Goal: Obtain resource: Download file/media

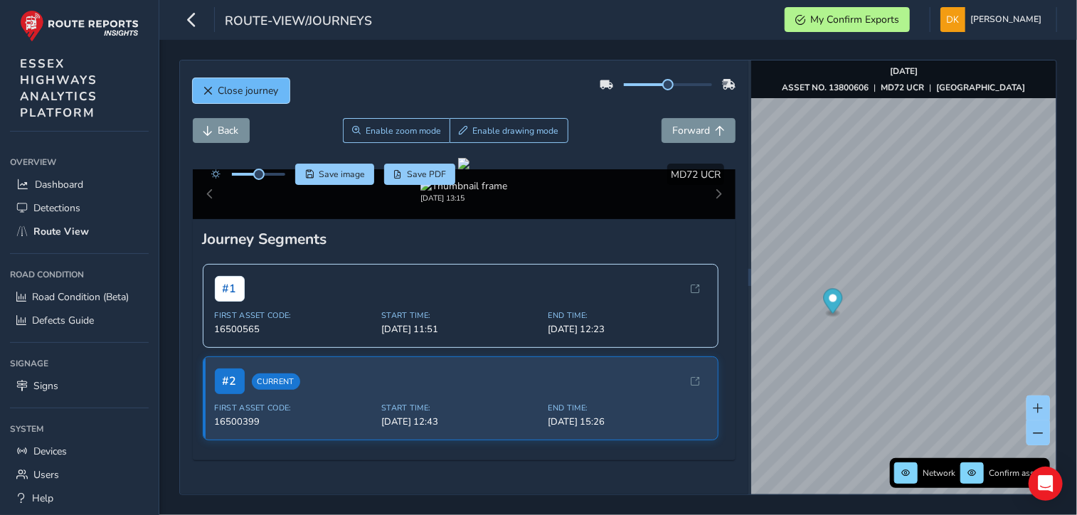
click at [238, 94] on span "Close journey" at bounding box center [248, 91] width 60 height 14
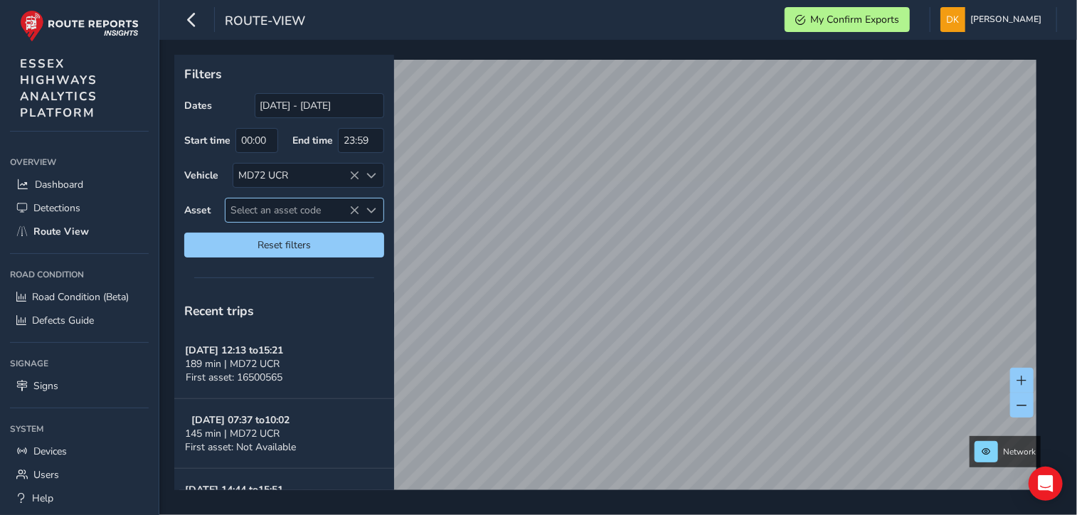
click at [262, 210] on span "Select an asset code" at bounding box center [293, 210] width 134 height 23
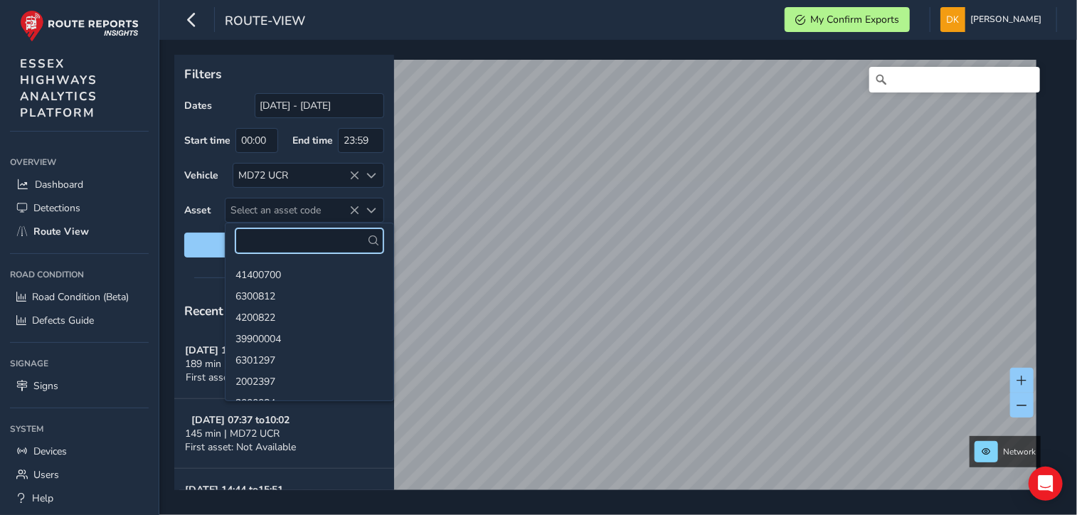
paste input "13801219"
type input "13801219"
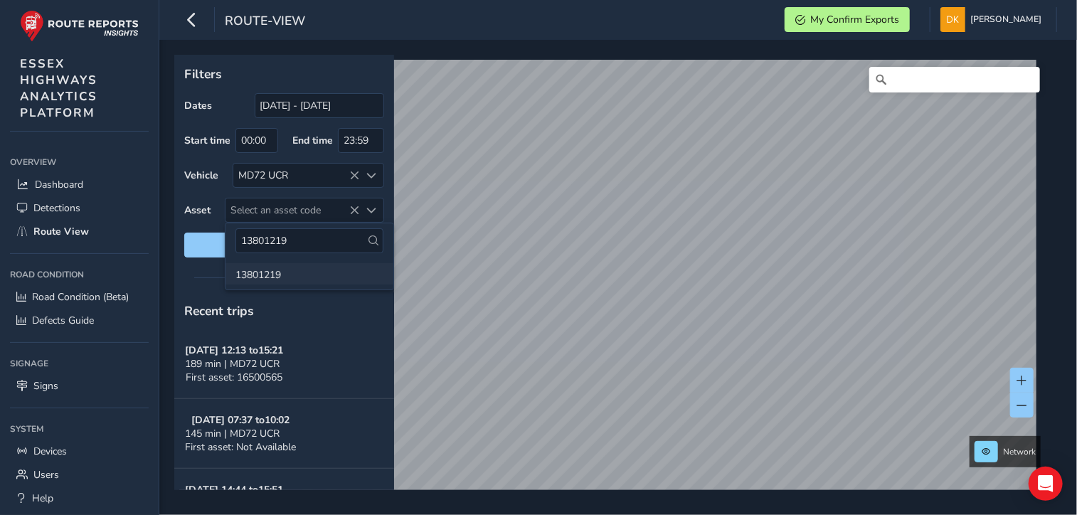
click at [260, 273] on li "13801219" at bounding box center [310, 273] width 168 height 21
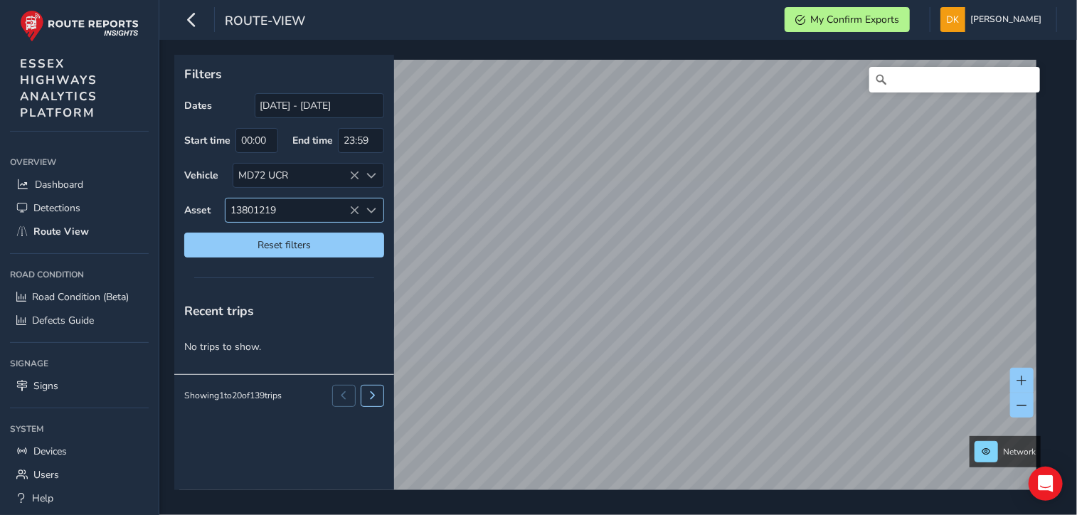
click at [353, 206] on icon at bounding box center [355, 211] width 10 height 10
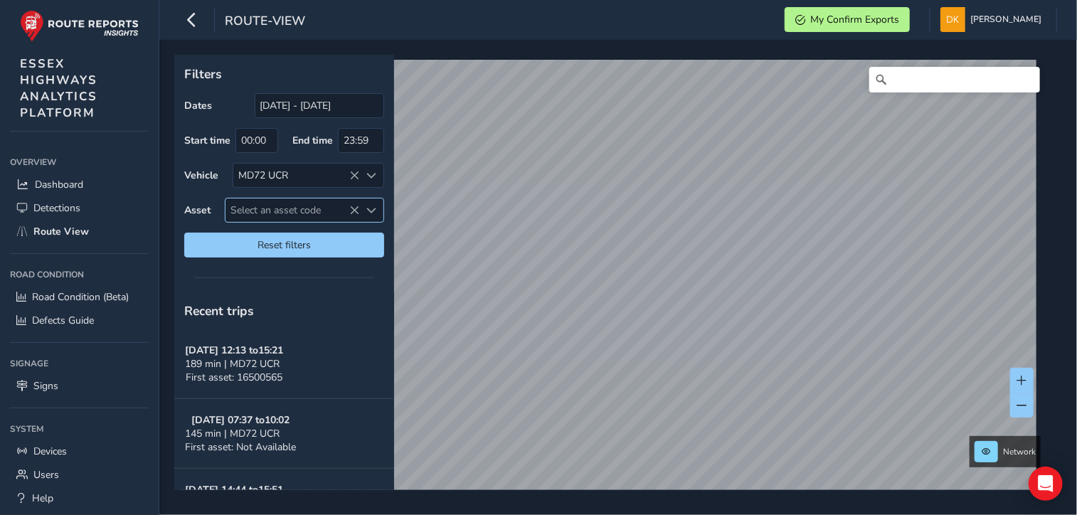
click at [263, 208] on span "Select an asset code" at bounding box center [293, 210] width 134 height 23
drag, startPoint x: 250, startPoint y: 204, endPoint x: 240, endPoint y: 210, distance: 12.1
click at [240, 210] on span "Select an asset code" at bounding box center [293, 210] width 134 height 23
click at [262, 208] on span "Select an asset code" at bounding box center [293, 210] width 134 height 23
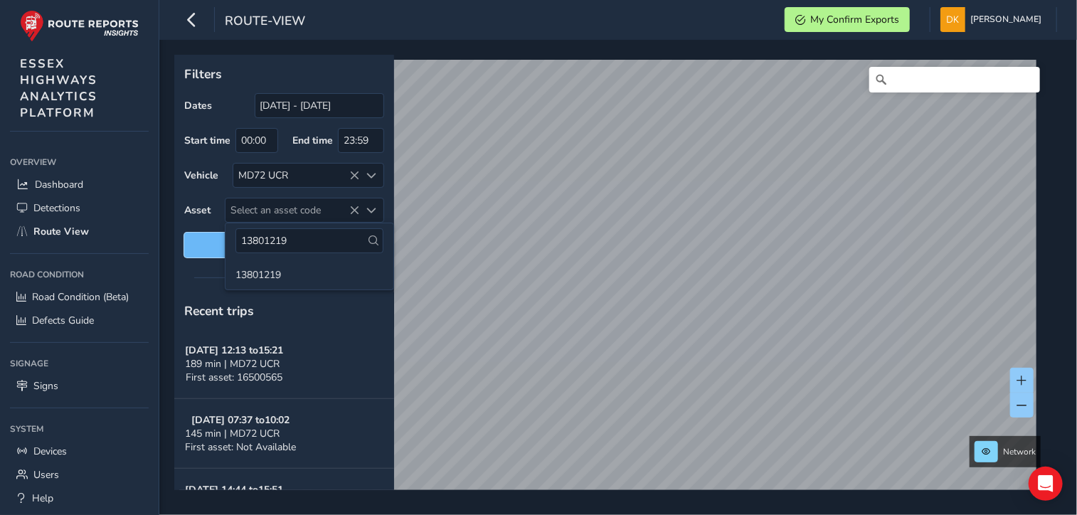
drag, startPoint x: 250, startPoint y: 207, endPoint x: 206, endPoint y: 238, distance: 54.3
click at [206, 238] on button "Reset filters" at bounding box center [284, 245] width 200 height 25
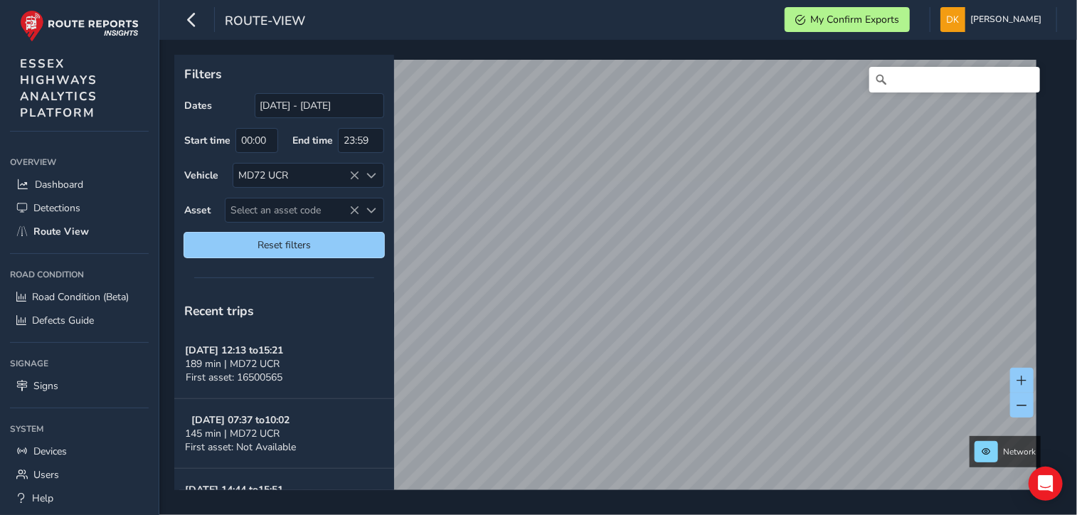
click at [280, 241] on span "Reset filters" at bounding box center [284, 245] width 179 height 14
click at [260, 211] on span "Select an asset code" at bounding box center [293, 210] width 134 height 23
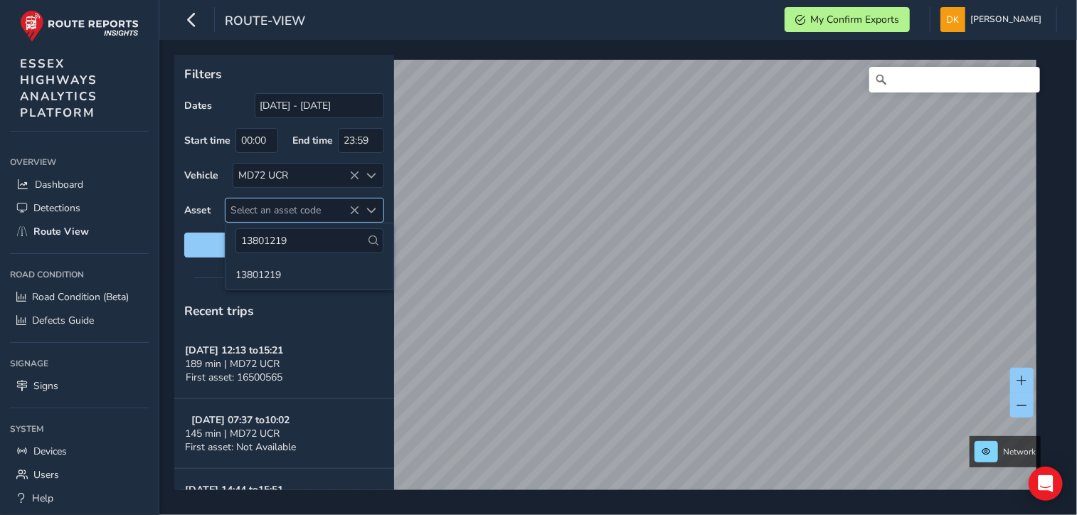
click at [356, 207] on icon at bounding box center [355, 211] width 10 height 10
click at [308, 243] on input "13801219" at bounding box center [310, 240] width 148 height 25
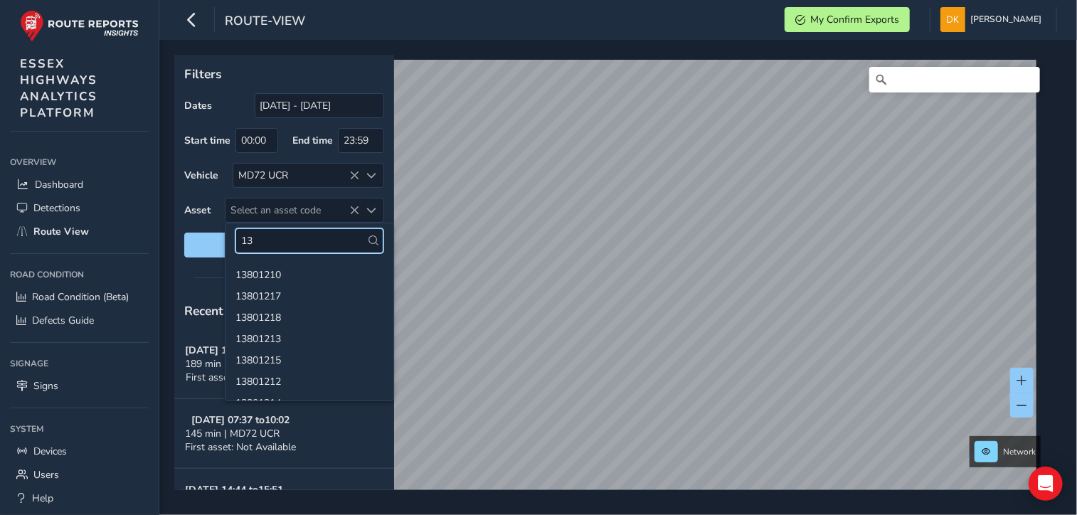
type input "1"
paste input "13800618"
type input "13800618"
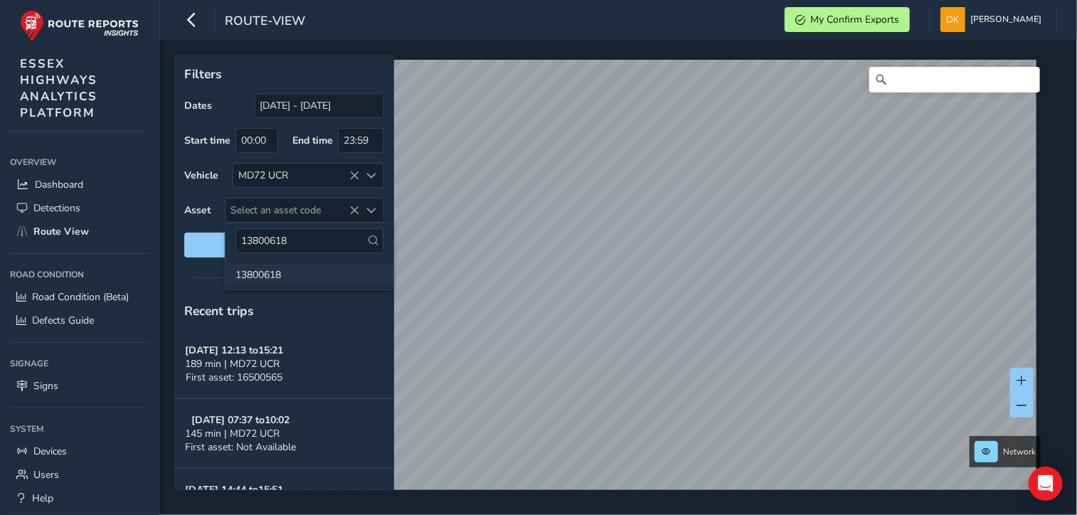
click at [269, 278] on li "13800618" at bounding box center [310, 273] width 168 height 21
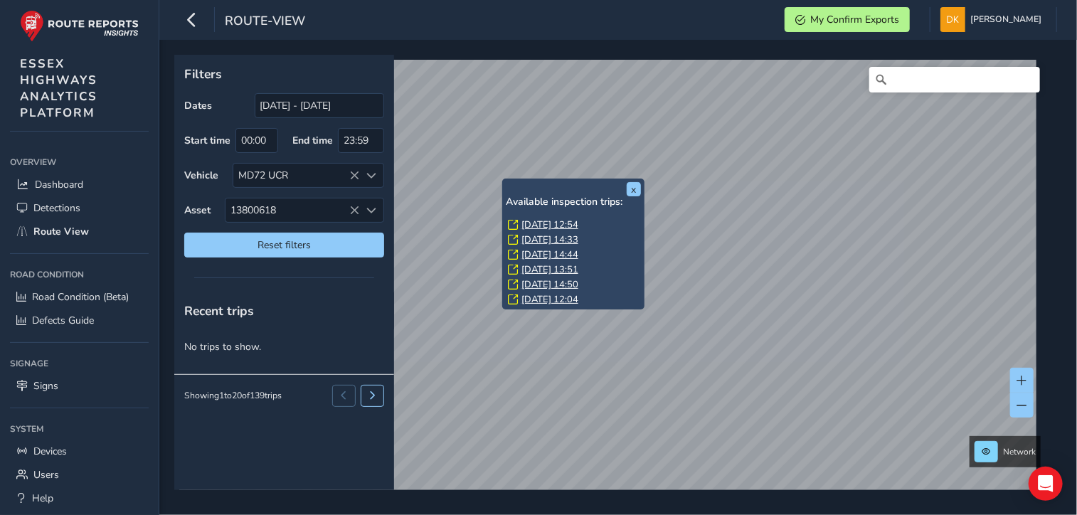
click at [549, 226] on link "[DATE] 12:54" at bounding box center [550, 224] width 57 height 13
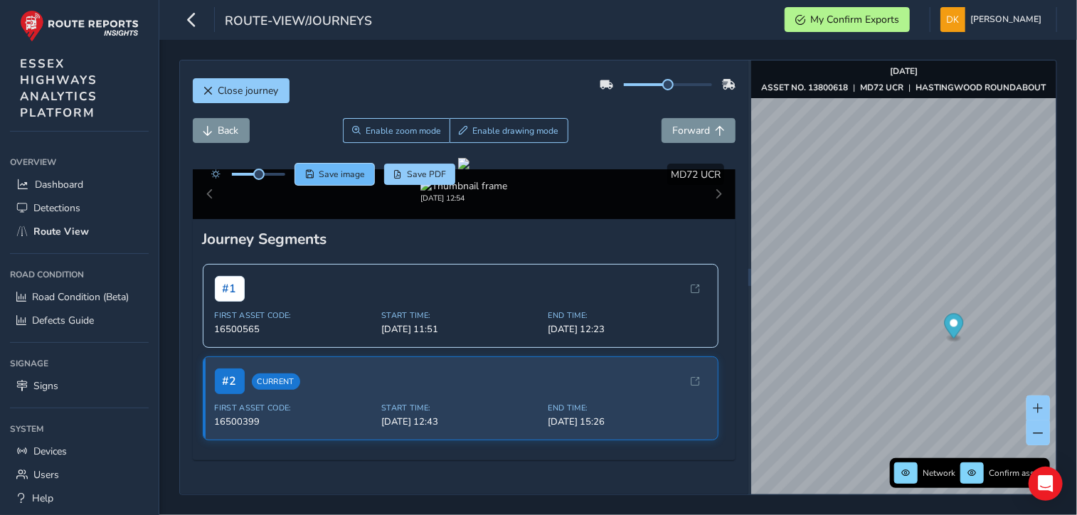
click at [350, 177] on span "Save image" at bounding box center [342, 174] width 46 height 11
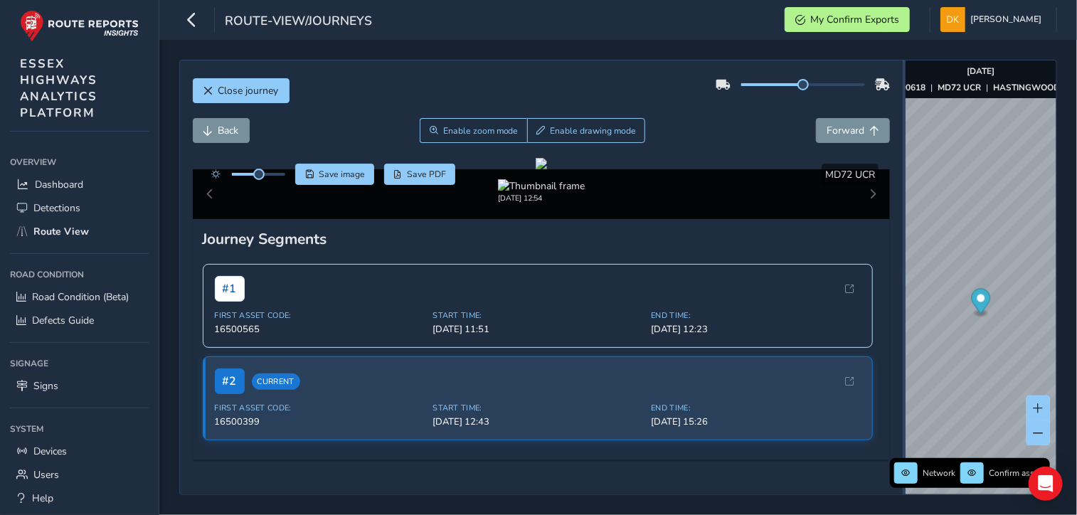
drag, startPoint x: 749, startPoint y: 319, endPoint x: 904, endPoint y: 334, distance: 155.2
click at [904, 334] on div at bounding box center [904, 277] width 3 height 434
click at [245, 93] on span "Close journey" at bounding box center [248, 91] width 60 height 14
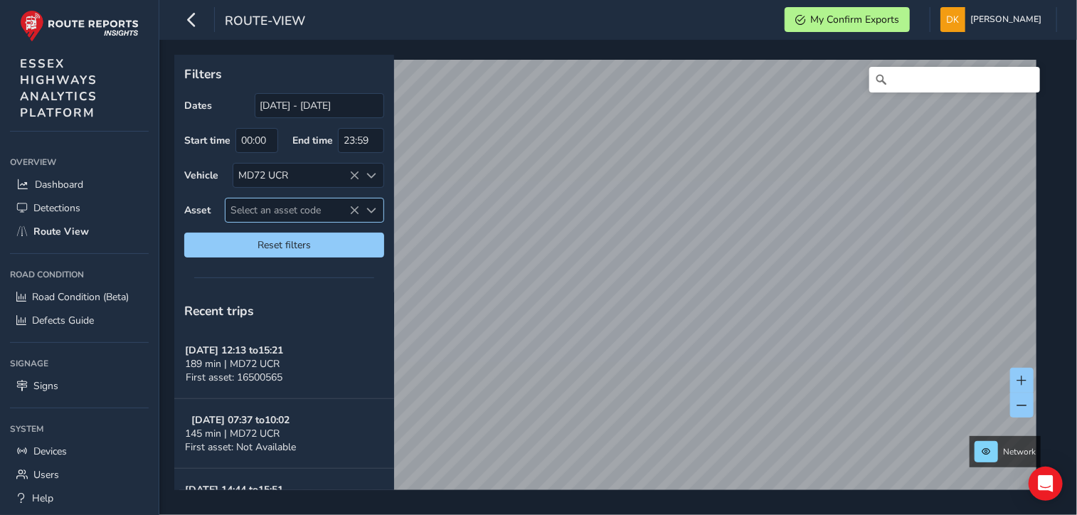
click at [256, 205] on span "Select an asset code" at bounding box center [293, 210] width 134 height 23
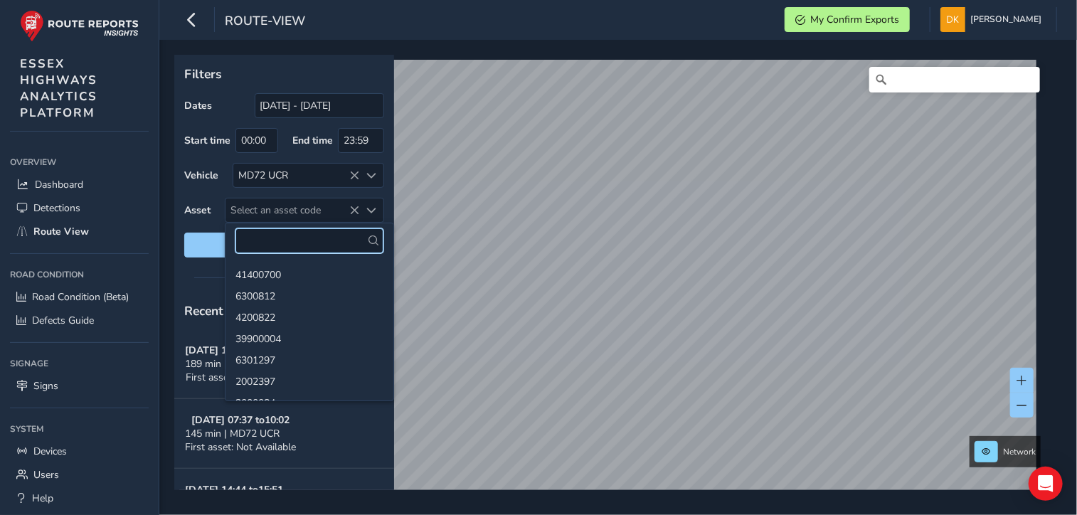
paste input "13802628"
type input "13802628"
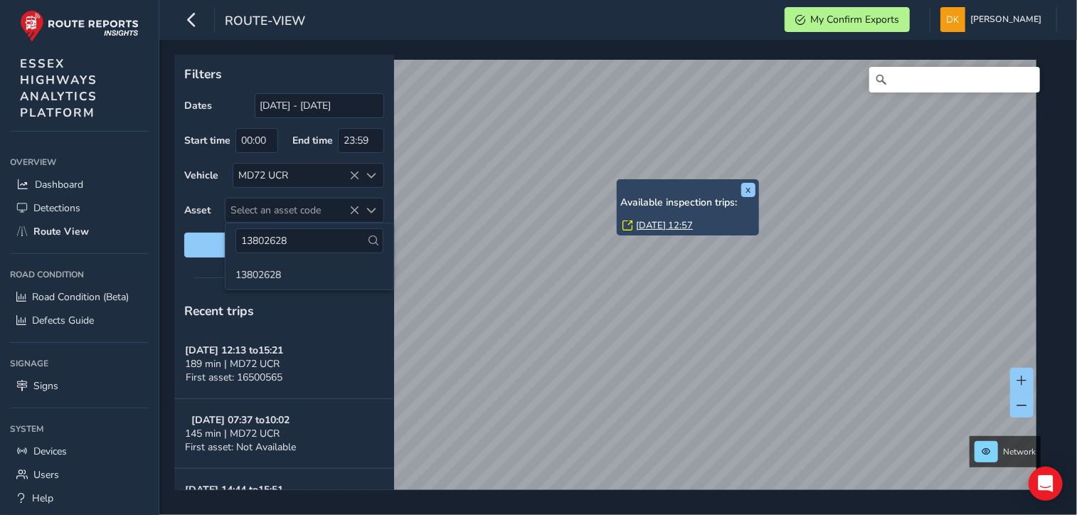
click at [625, 203] on div "x Available inspection trips: [DATE] 12:57 Filters Dates [DATE] - [DATE] Start …" at bounding box center [613, 272] width 878 height 435
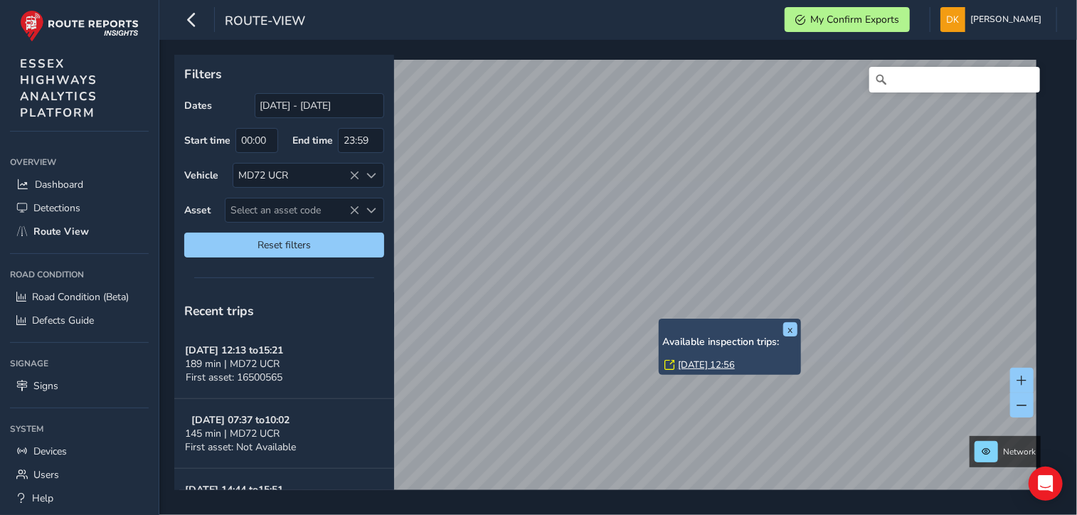
click at [687, 364] on link "[DATE] 12:56" at bounding box center [706, 365] width 57 height 13
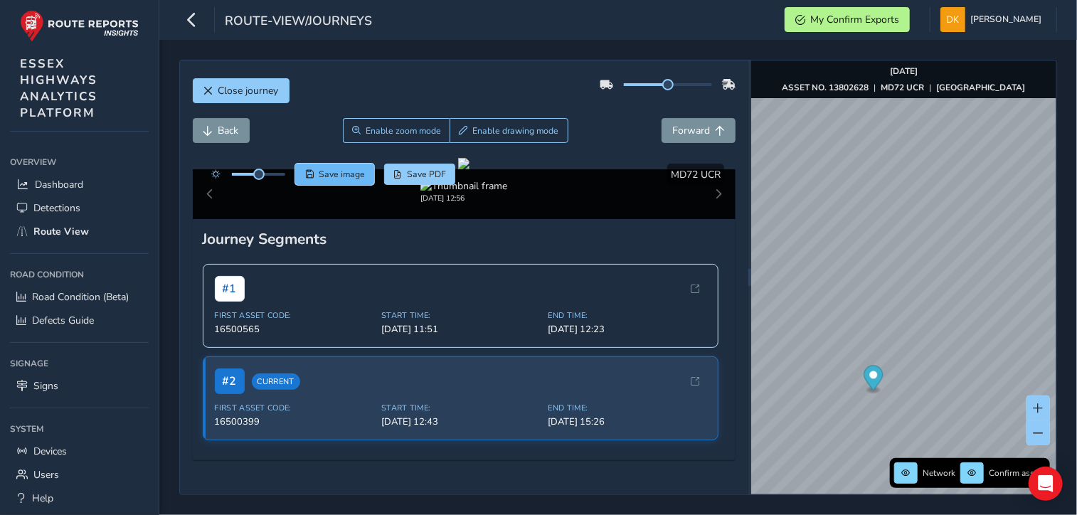
click at [347, 175] on span "Save image" at bounding box center [342, 174] width 46 height 11
click at [224, 97] on span "Close journey" at bounding box center [248, 91] width 60 height 14
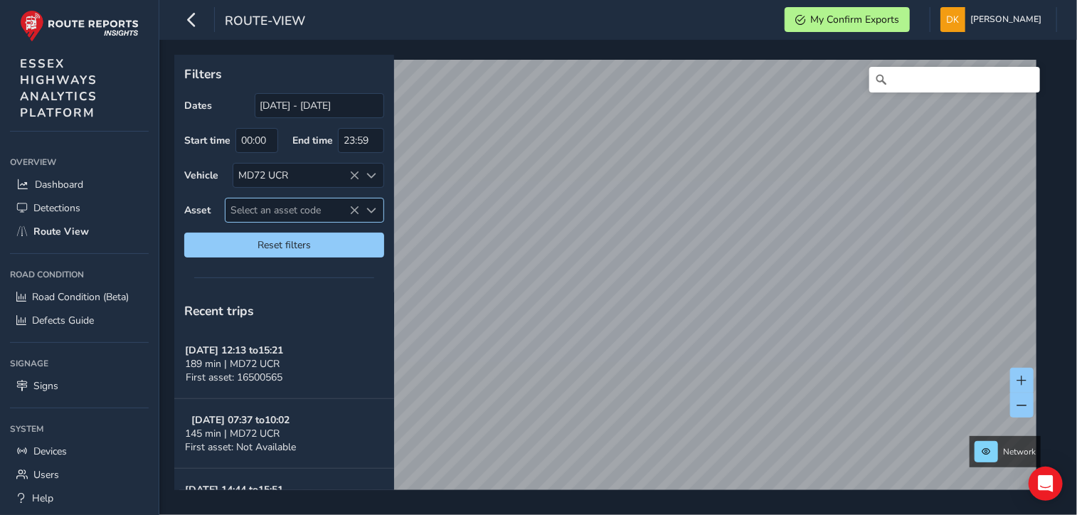
click at [258, 205] on span "Select an asset code" at bounding box center [293, 210] width 134 height 23
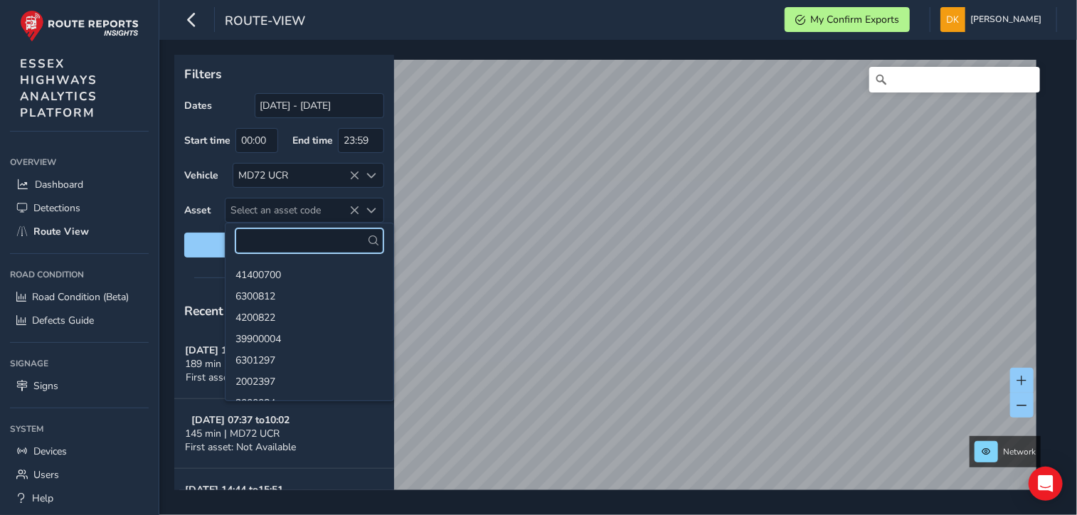
paste input "13802628"
type input "13802628"
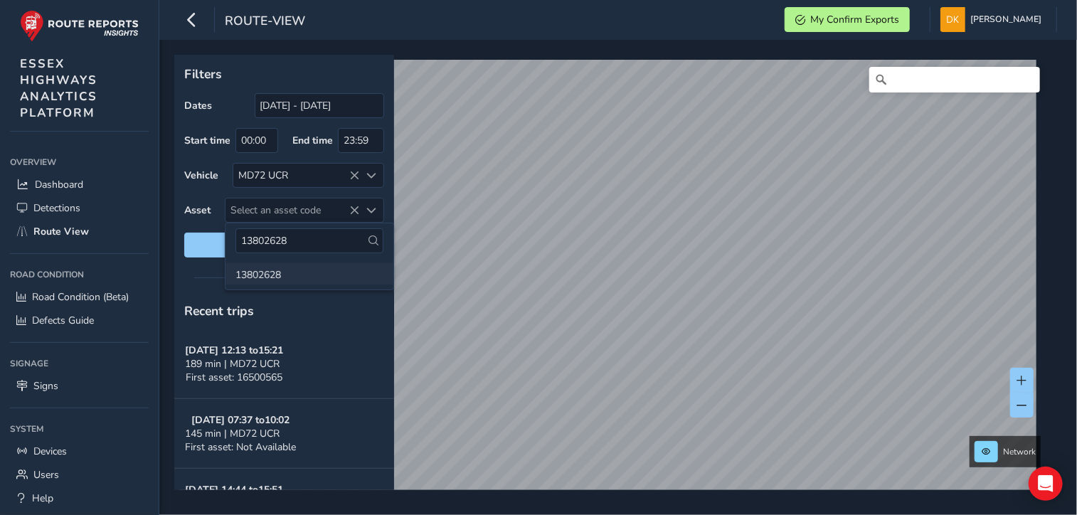
click at [256, 267] on li "13802628" at bounding box center [310, 273] width 168 height 21
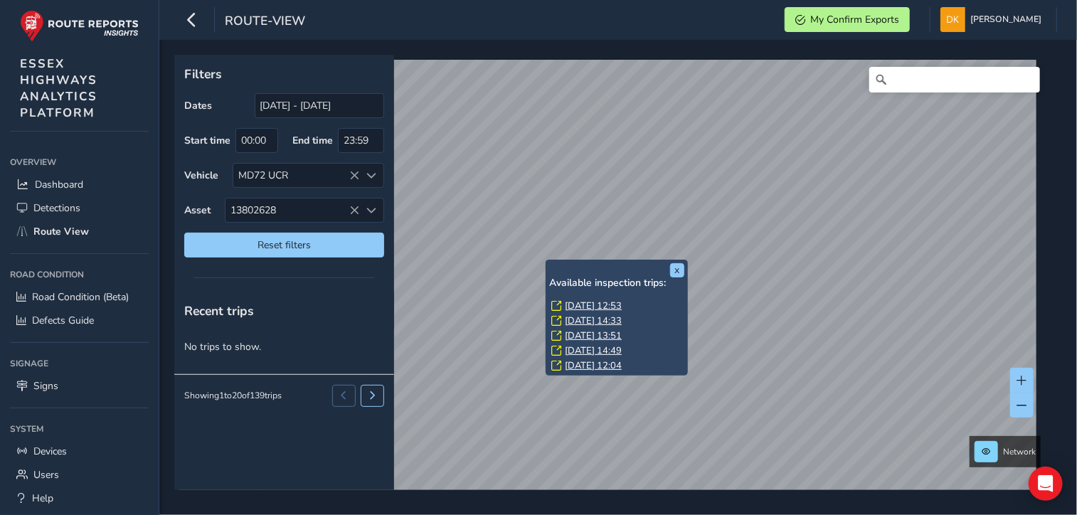
click at [583, 305] on link "[DATE] 12:53" at bounding box center [593, 306] width 57 height 13
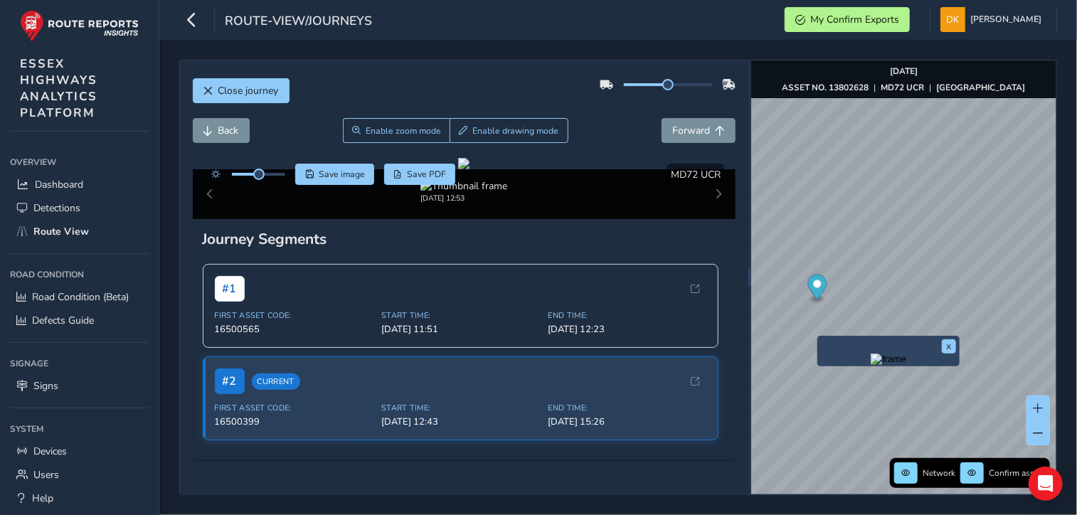
click at [871, 365] on img "Preview frame" at bounding box center [889, 359] width 36 height 11
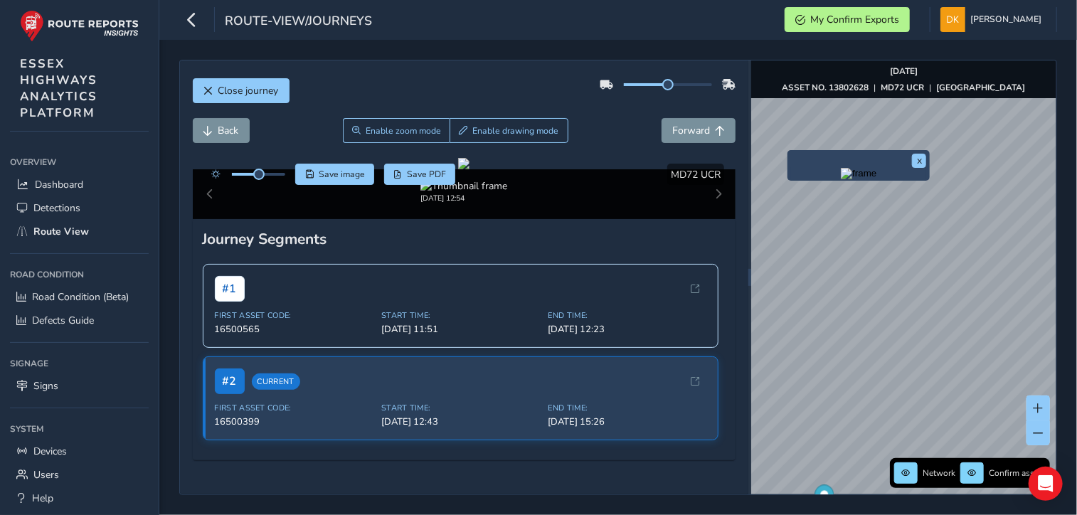
click at [793, 155] on div "x" at bounding box center [858, 165] width 135 height 23
click at [841, 179] on img "Preview frame" at bounding box center [859, 173] width 36 height 11
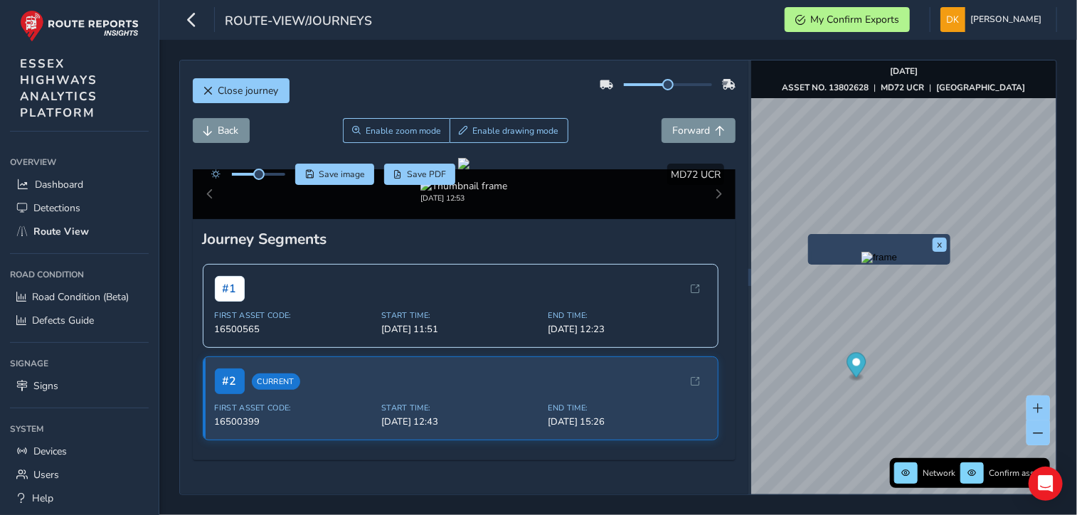
click at [862, 260] on img "Preview frame" at bounding box center [880, 257] width 36 height 11
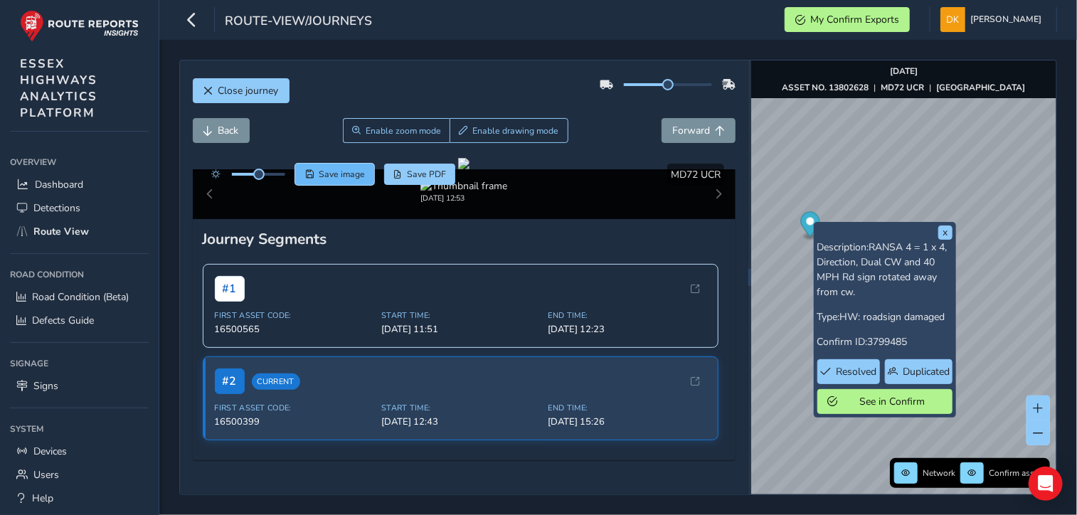
click at [332, 176] on span "Save image" at bounding box center [342, 174] width 46 height 11
click at [470, 169] on div at bounding box center [463, 163] width 11 height 11
